Goal: Task Accomplishment & Management: Complete application form

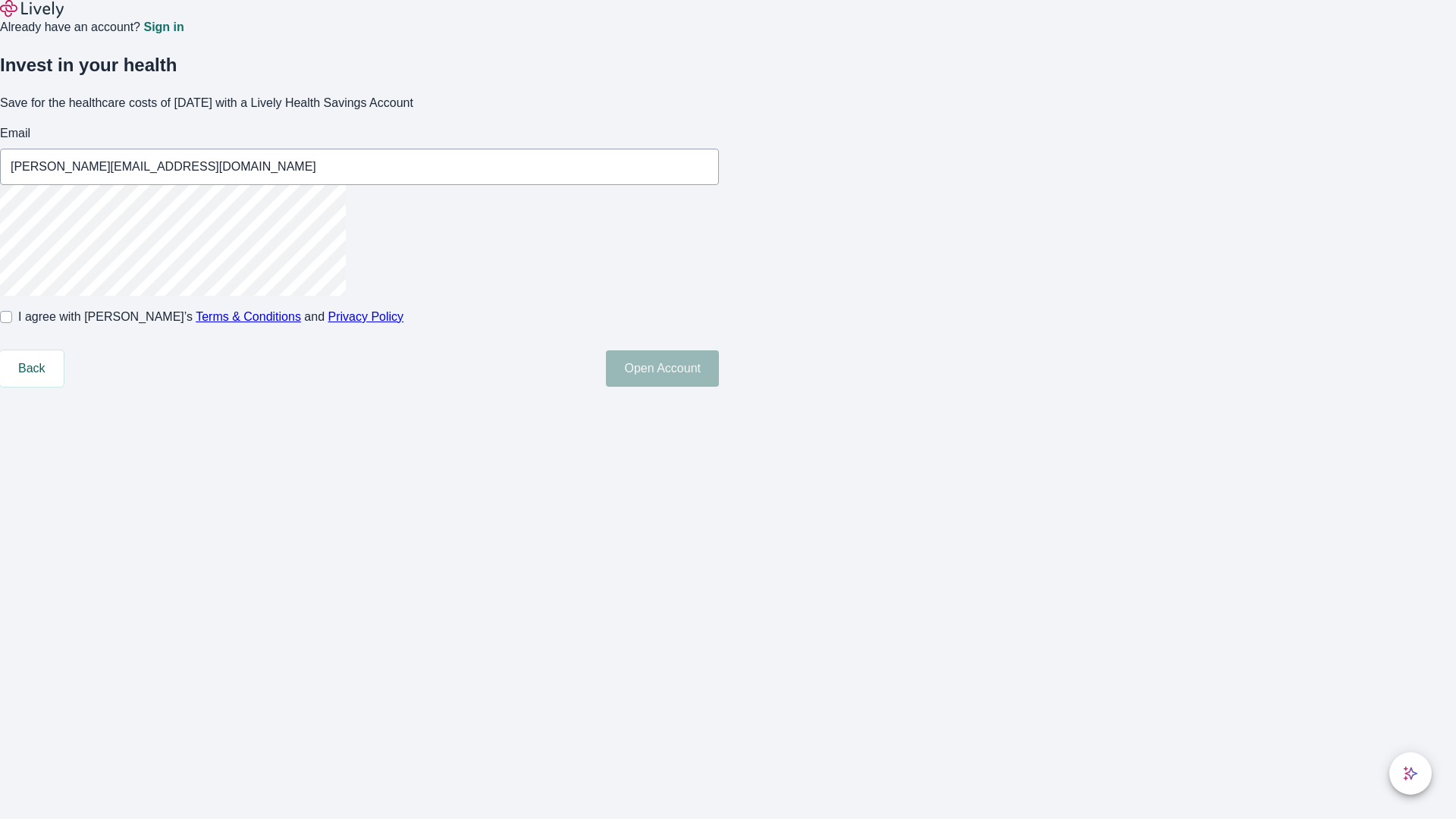
click at [12, 323] on input "I agree with Lively’s Terms & Conditions and Privacy Policy" at bounding box center [6, 317] width 12 height 12
checkbox input "true"
click at [719, 386] on button "Open Account" at bounding box center [662, 368] width 113 height 36
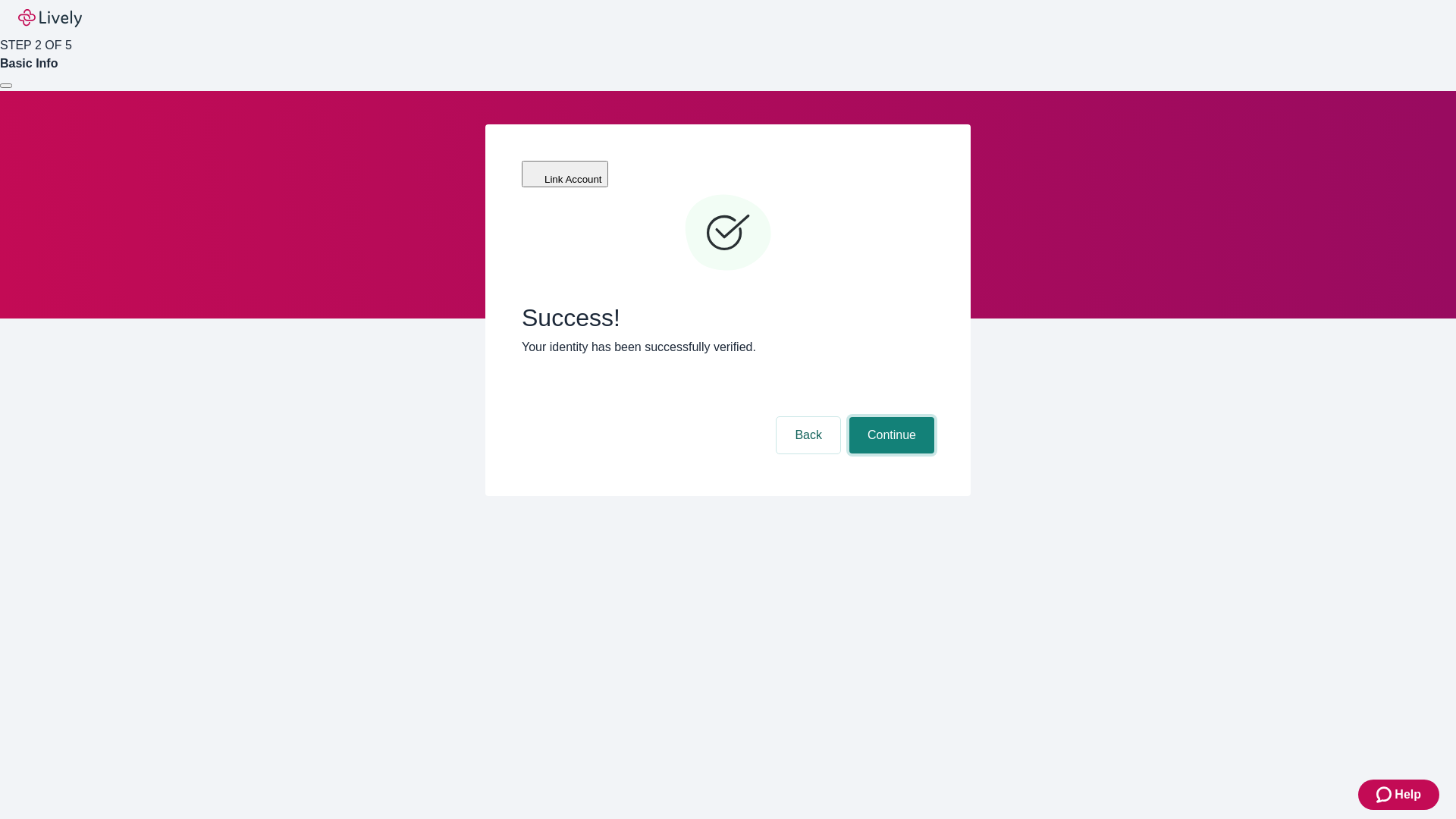
click at [890, 417] on button "Continue" at bounding box center [892, 434] width 85 height 36
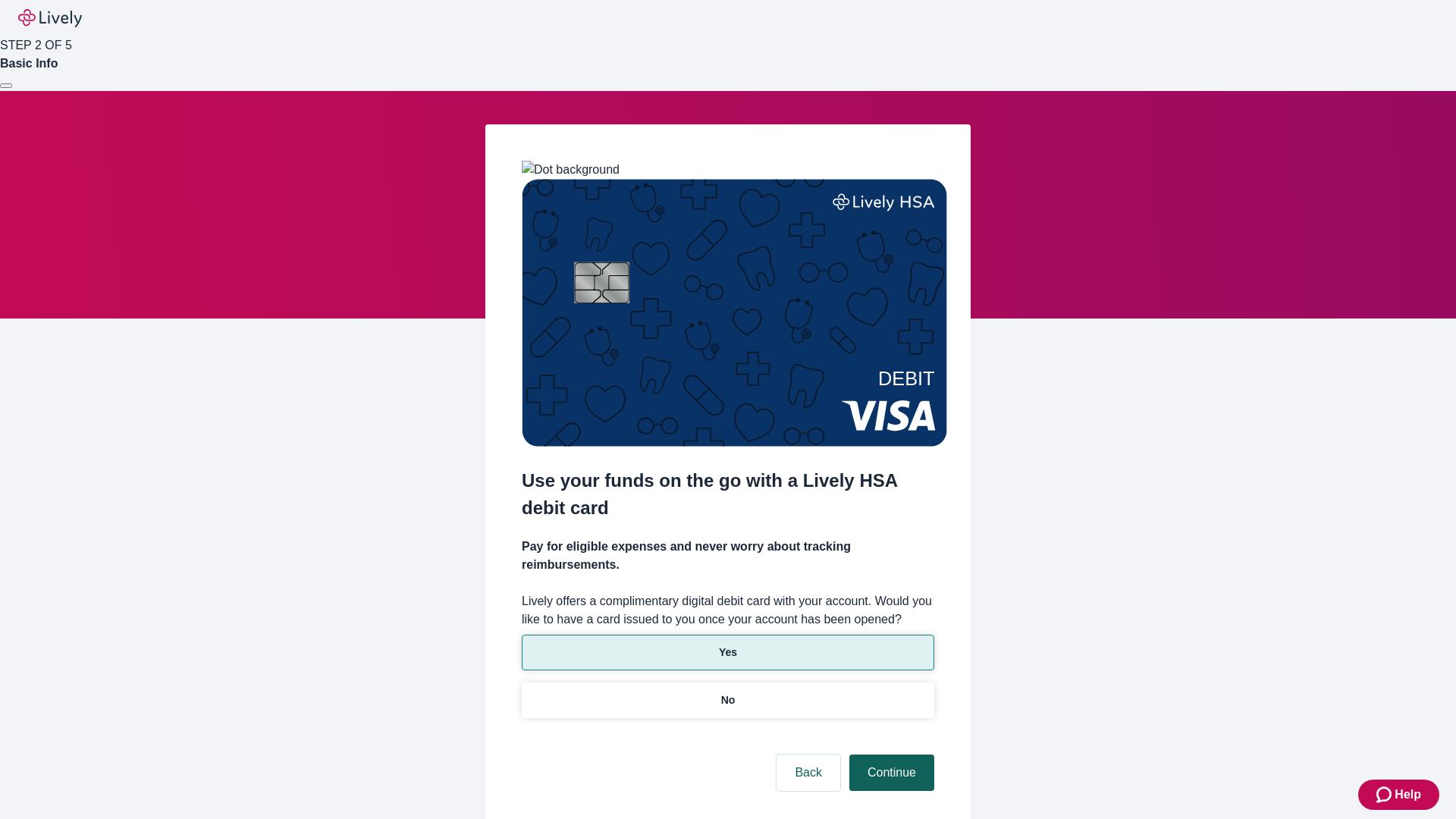
click at [727, 645] on p "Yes" at bounding box center [728, 652] width 18 height 16
click at [890, 754] on button "Continue" at bounding box center [892, 772] width 85 height 36
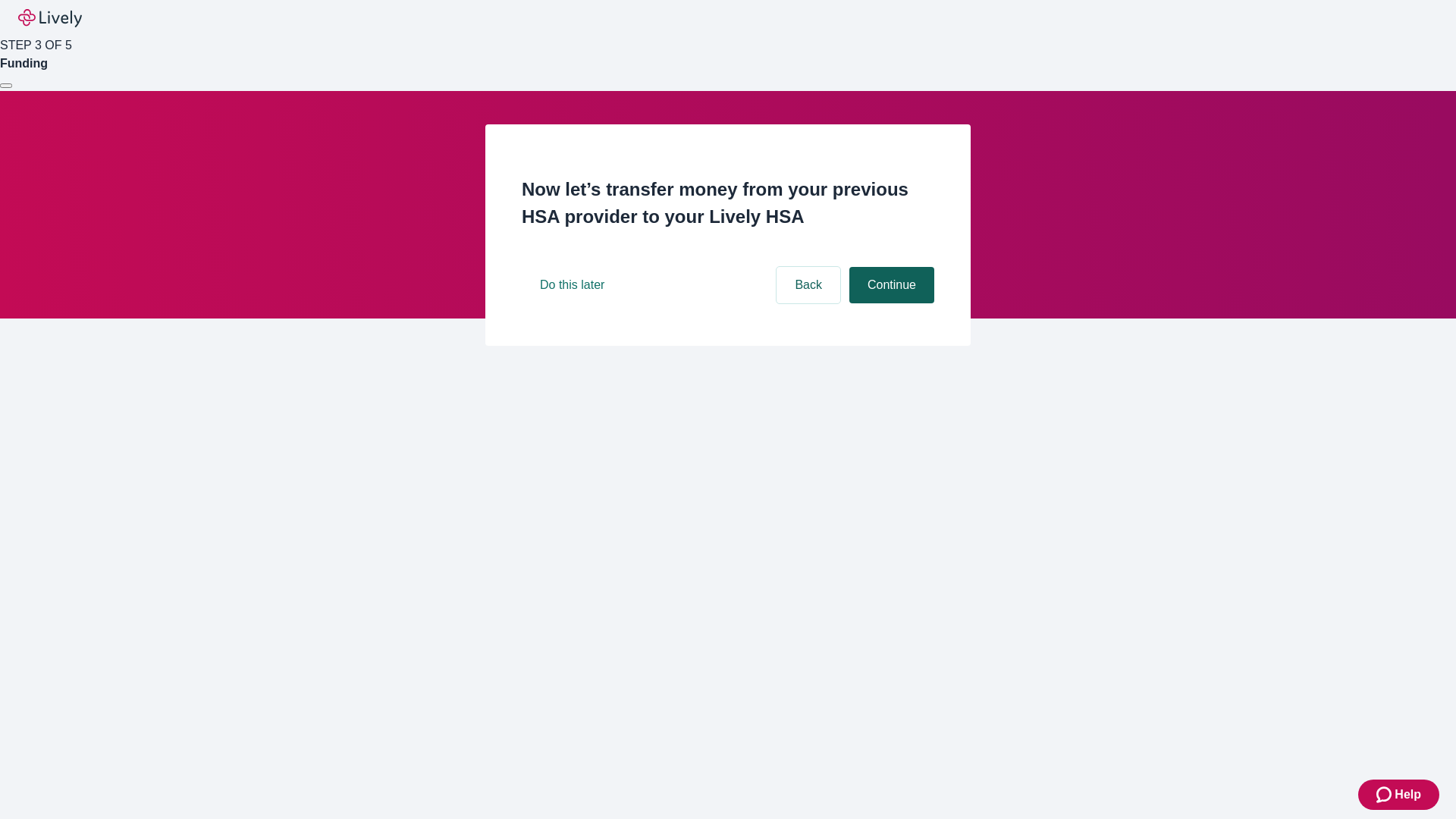
click at [890, 303] on button "Continue" at bounding box center [892, 284] width 85 height 36
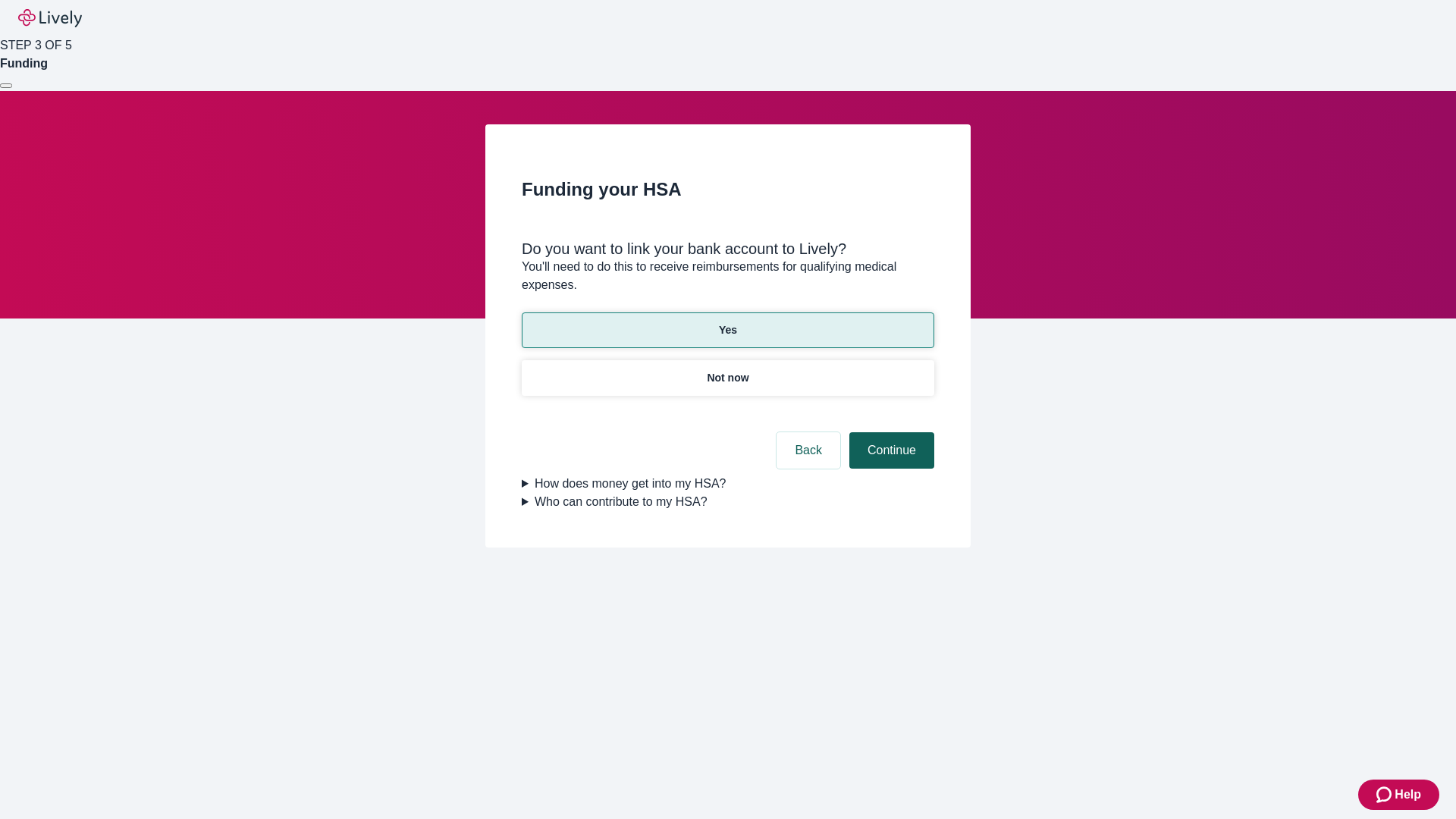
click at [890, 432] on button "Continue" at bounding box center [892, 449] width 85 height 36
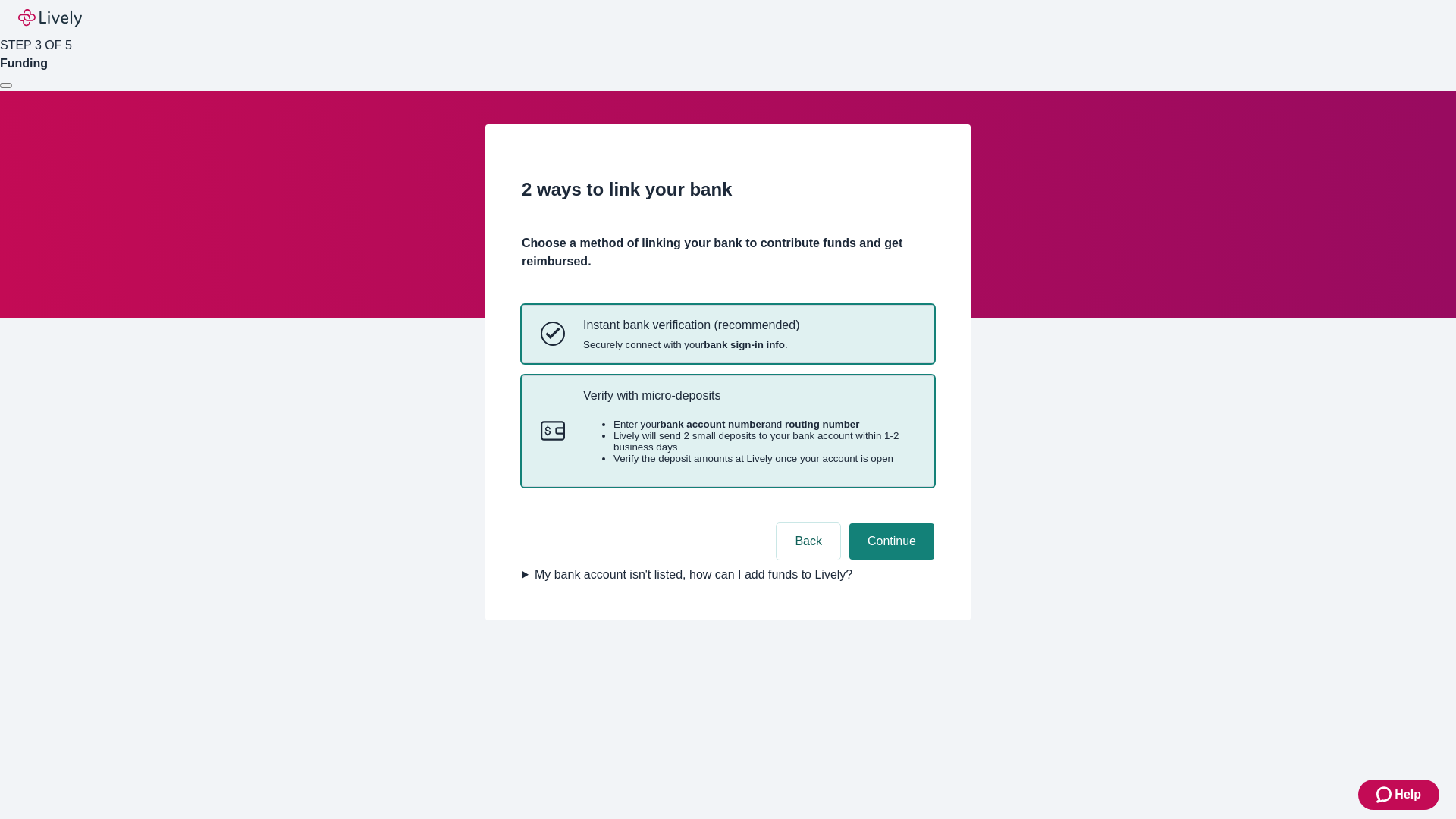
click at [748, 402] on p "Verify with micro-deposits" at bounding box center [749, 395] width 332 height 14
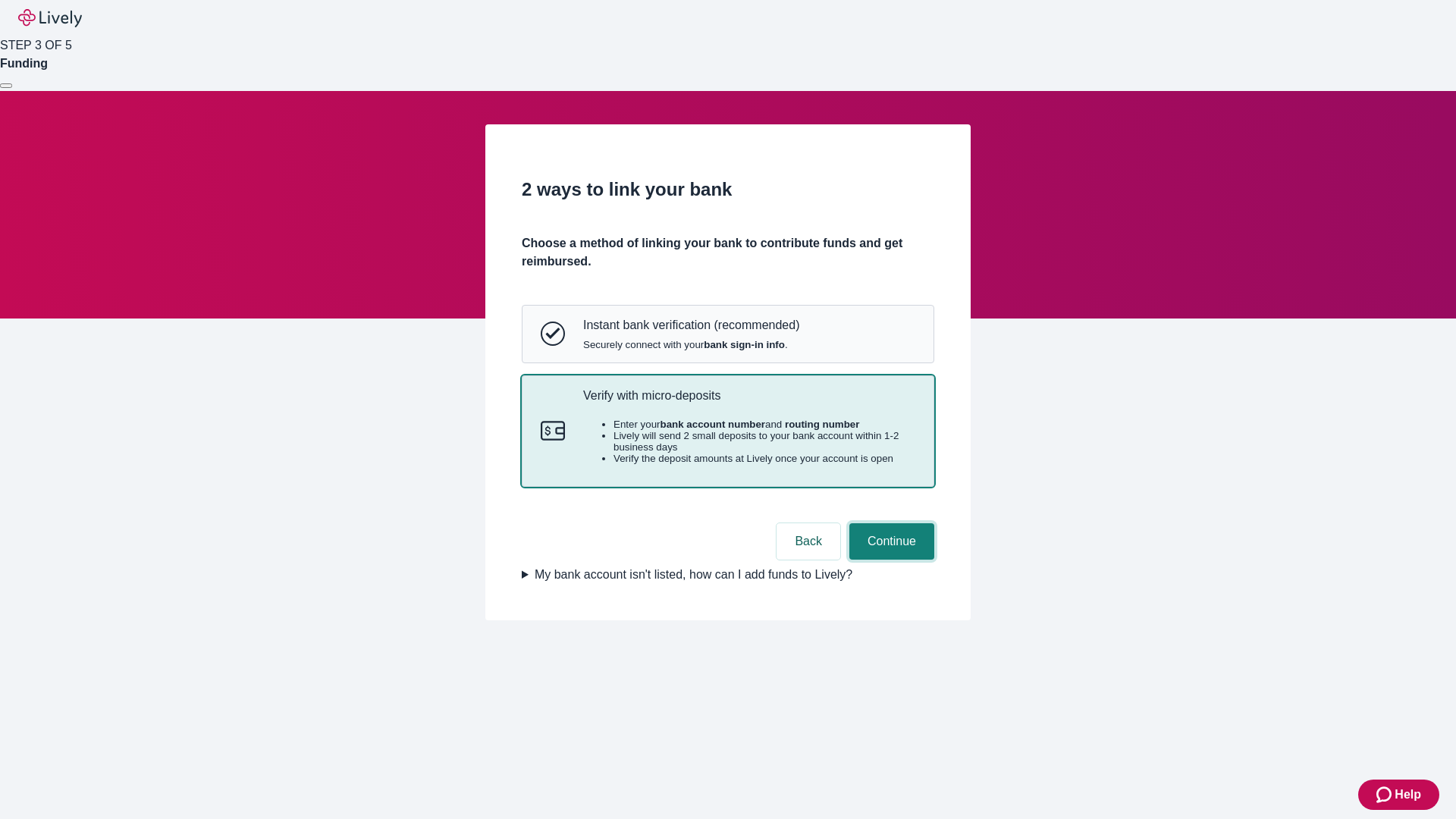
click at [890, 559] on button "Continue" at bounding box center [892, 541] width 85 height 36
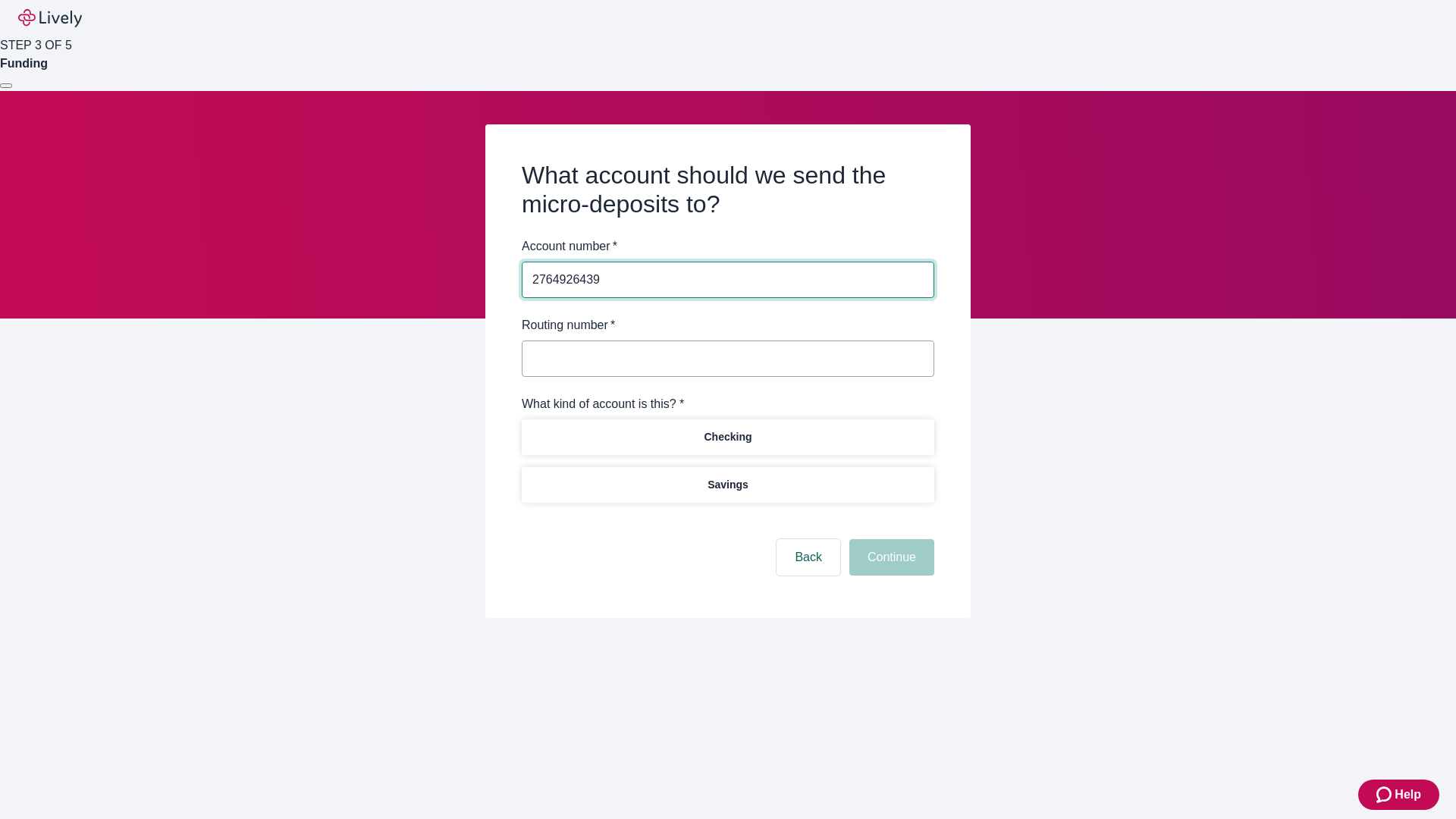
type input "2764926439"
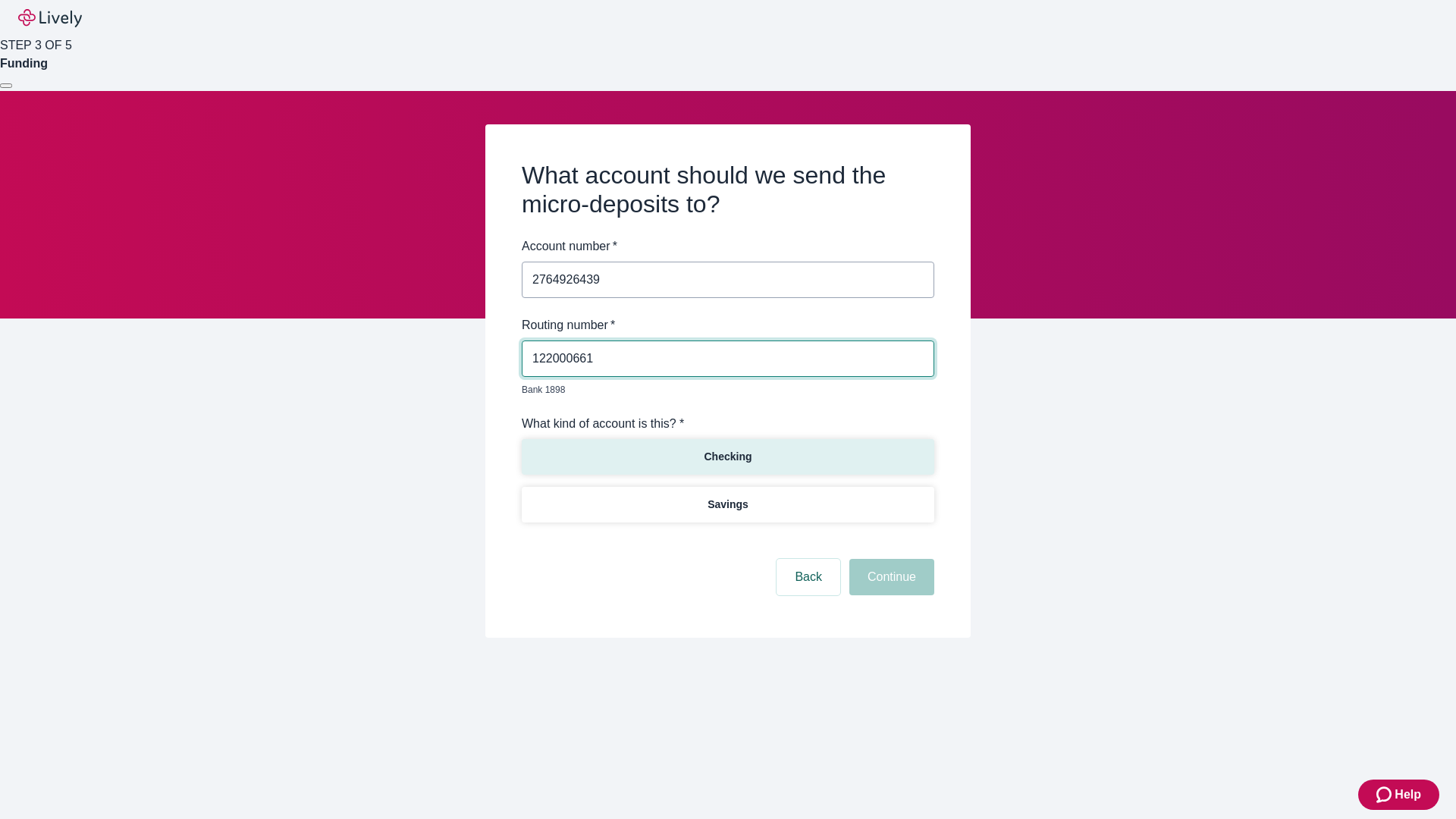
type input "122000661"
click at [727, 448] on p "Checking" at bounding box center [727, 456] width 48 height 16
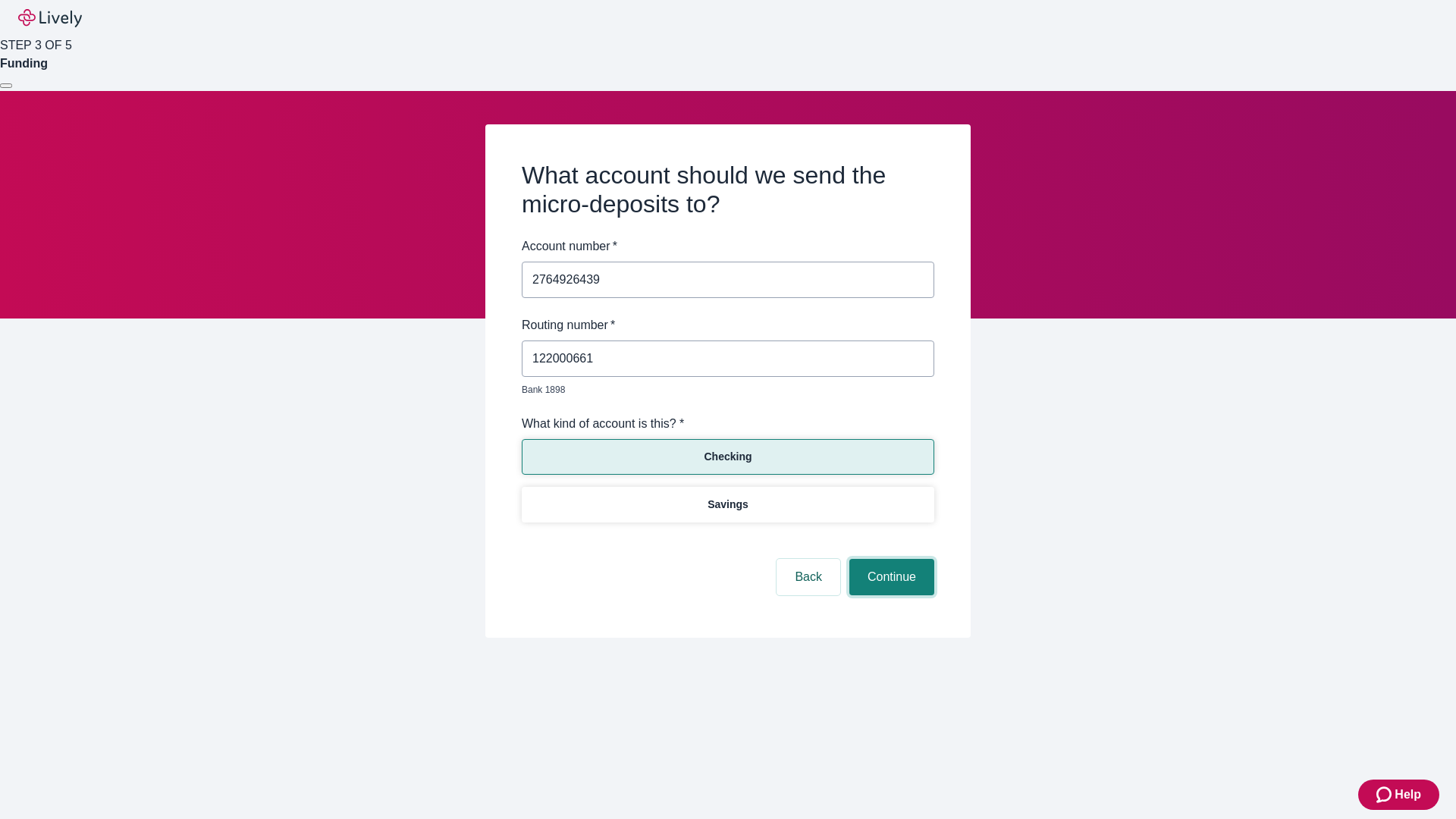
click at [890, 559] on button "Continue" at bounding box center [892, 576] width 85 height 36
